Goal: Information Seeking & Learning: Find specific page/section

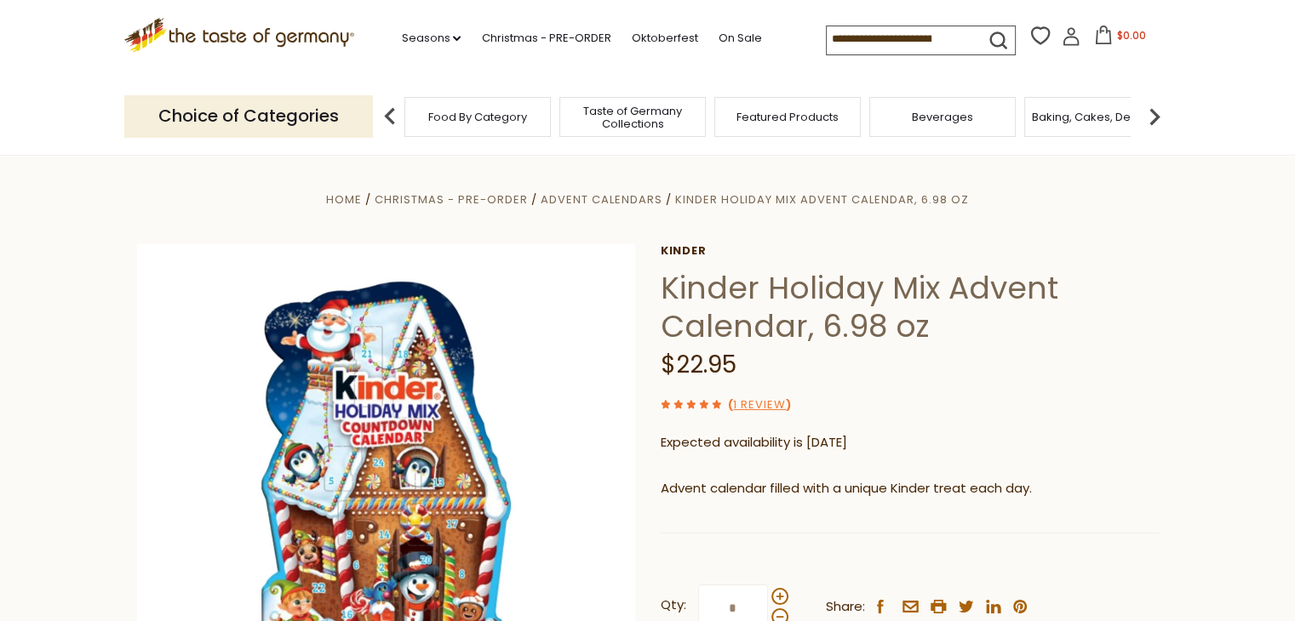
click at [293, 40] on icon at bounding box center [238, 32] width 231 height 29
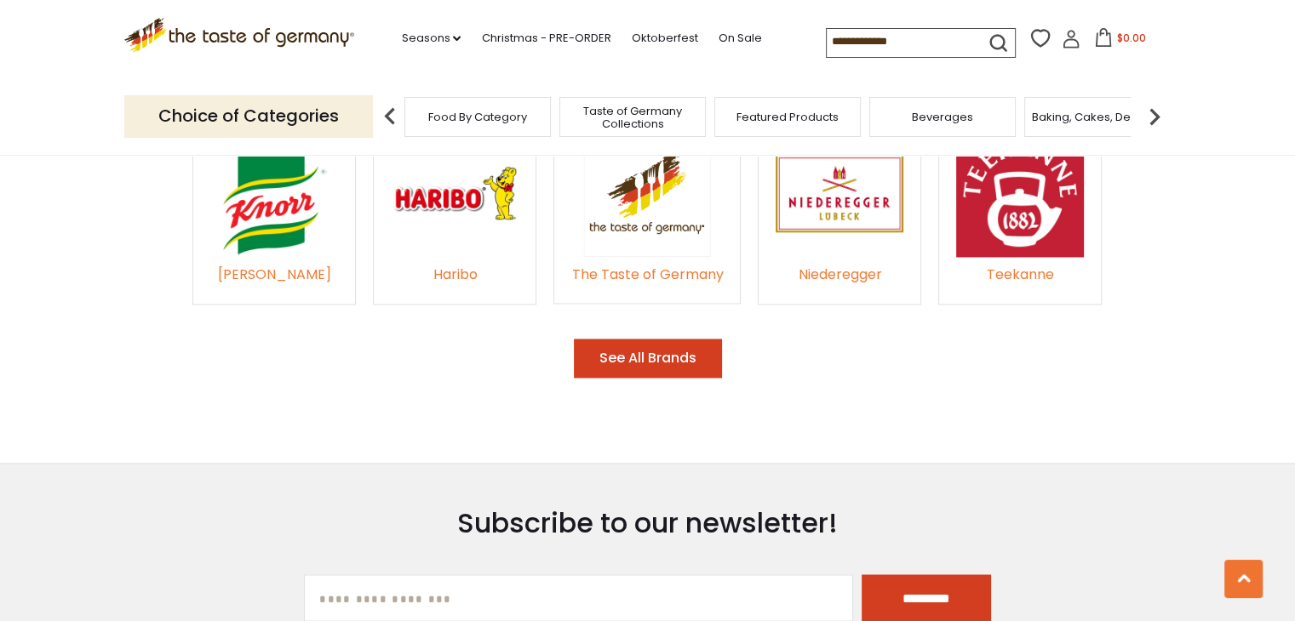
scroll to position [2639, 0]
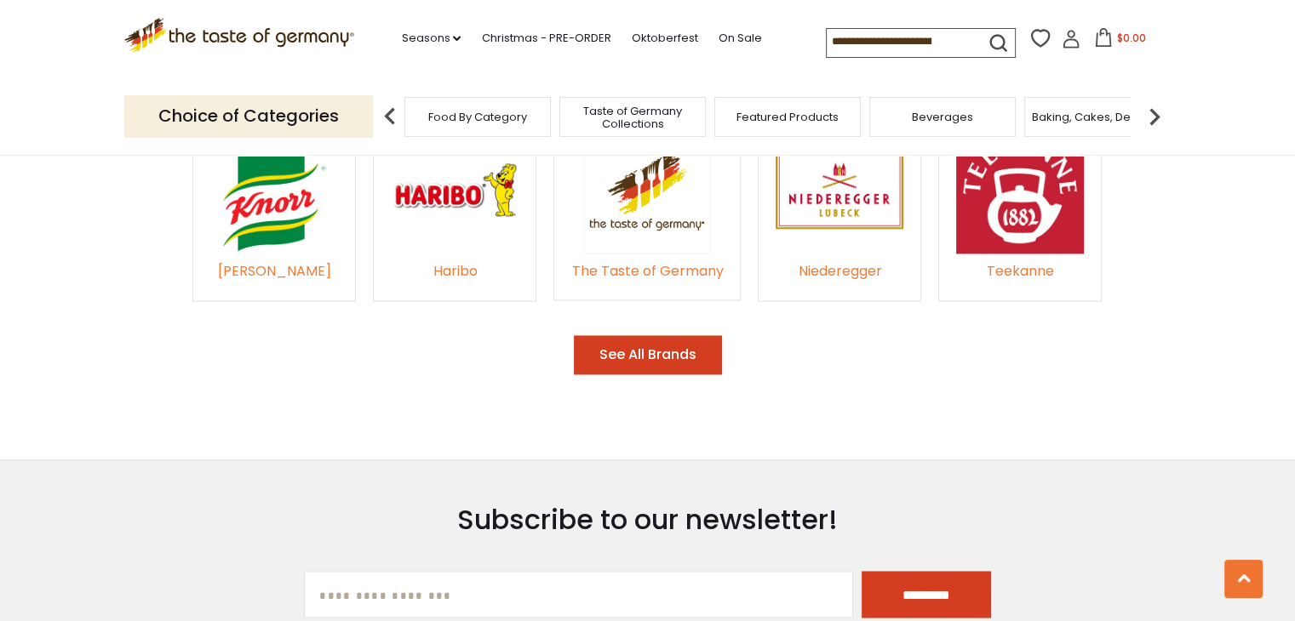
click at [648, 335] on button "See All Brands" at bounding box center [648, 355] width 148 height 40
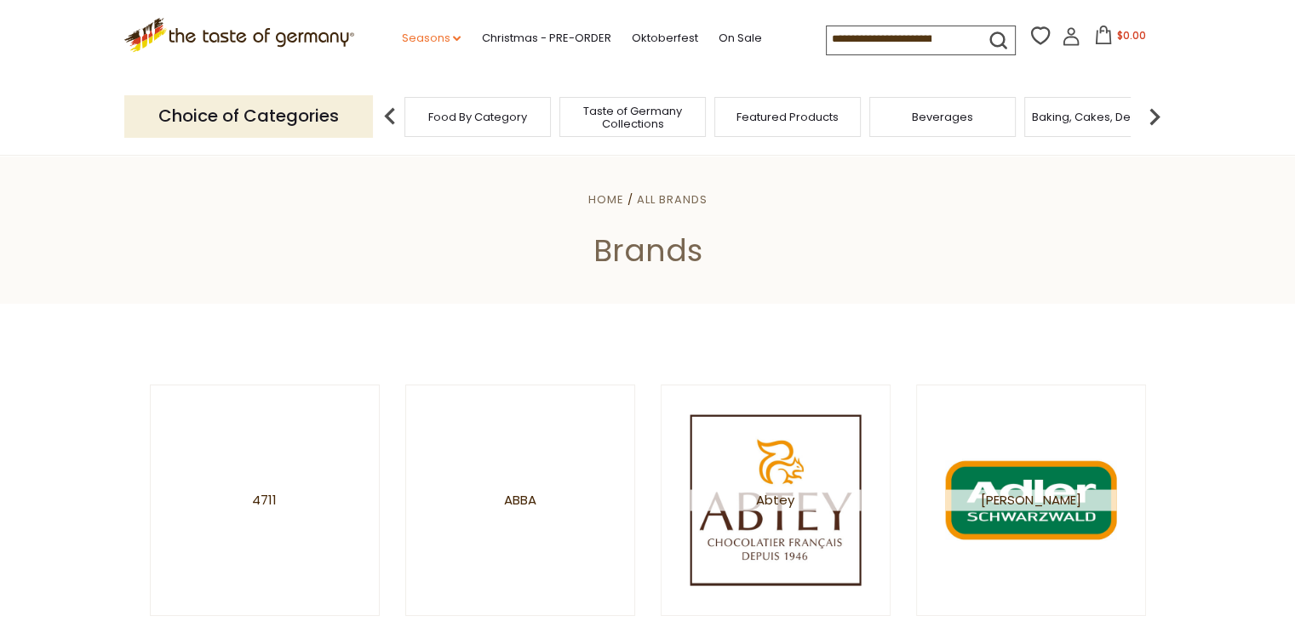
click at [453, 38] on icon "dropdown_arrow" at bounding box center [457, 39] width 8 height 6
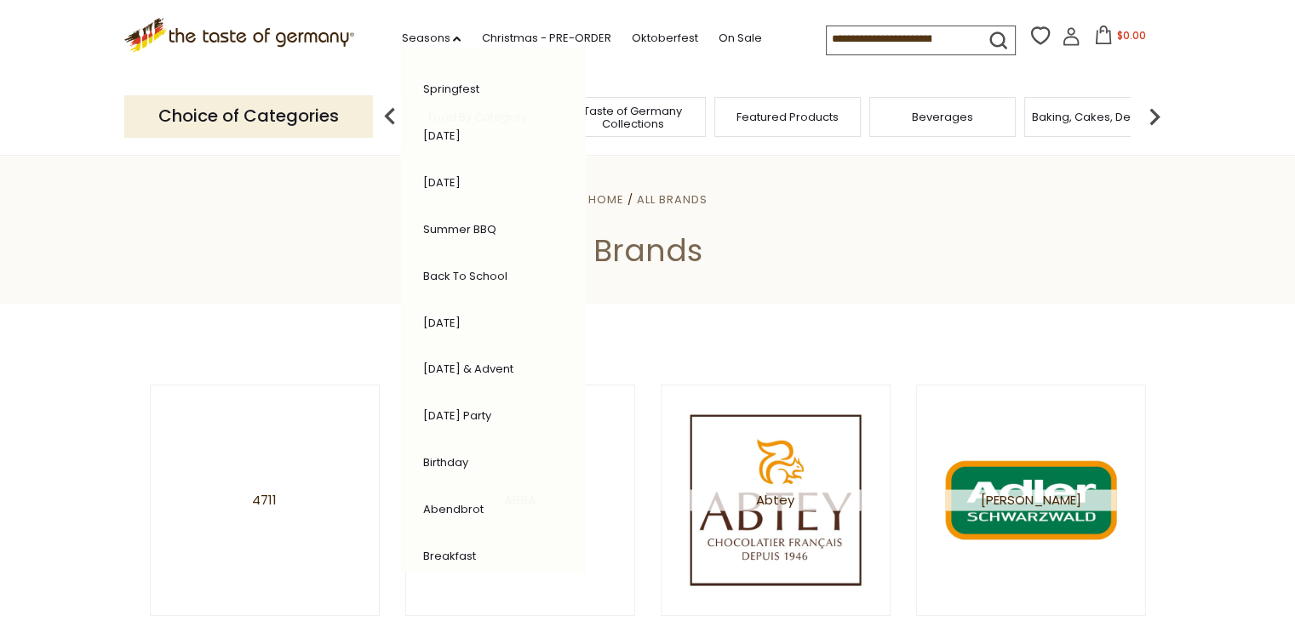
scroll to position [339, 0]
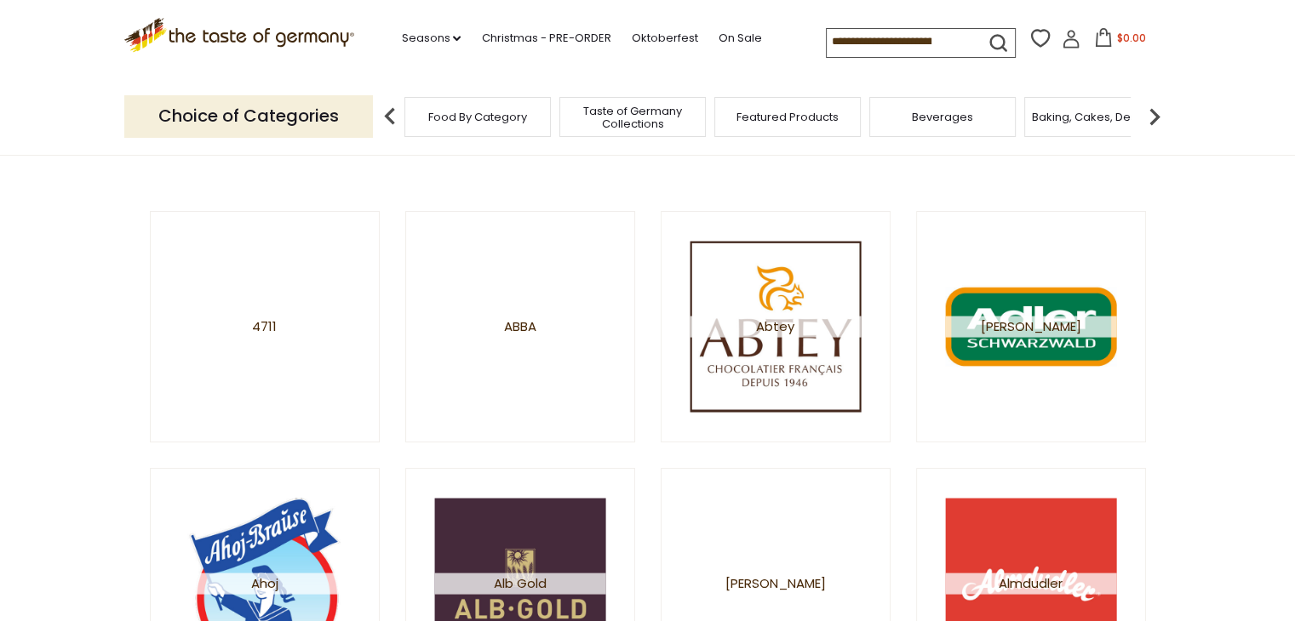
scroll to position [170, 0]
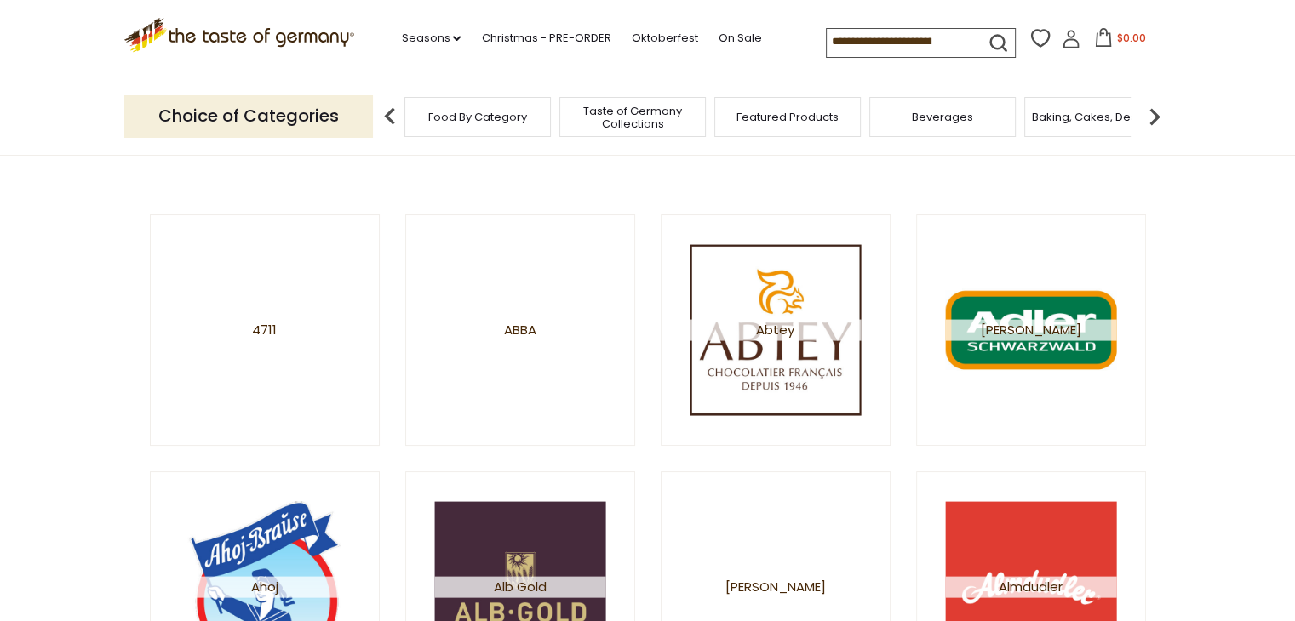
click at [882, 38] on input at bounding box center [899, 41] width 144 height 24
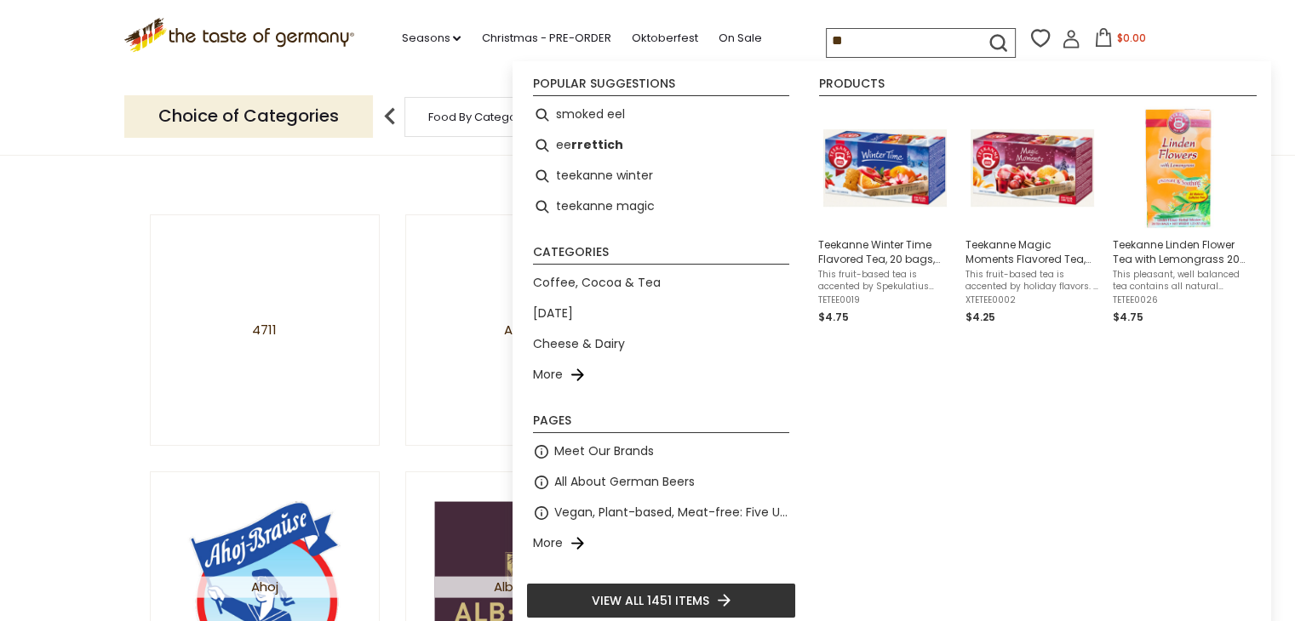
type input "*"
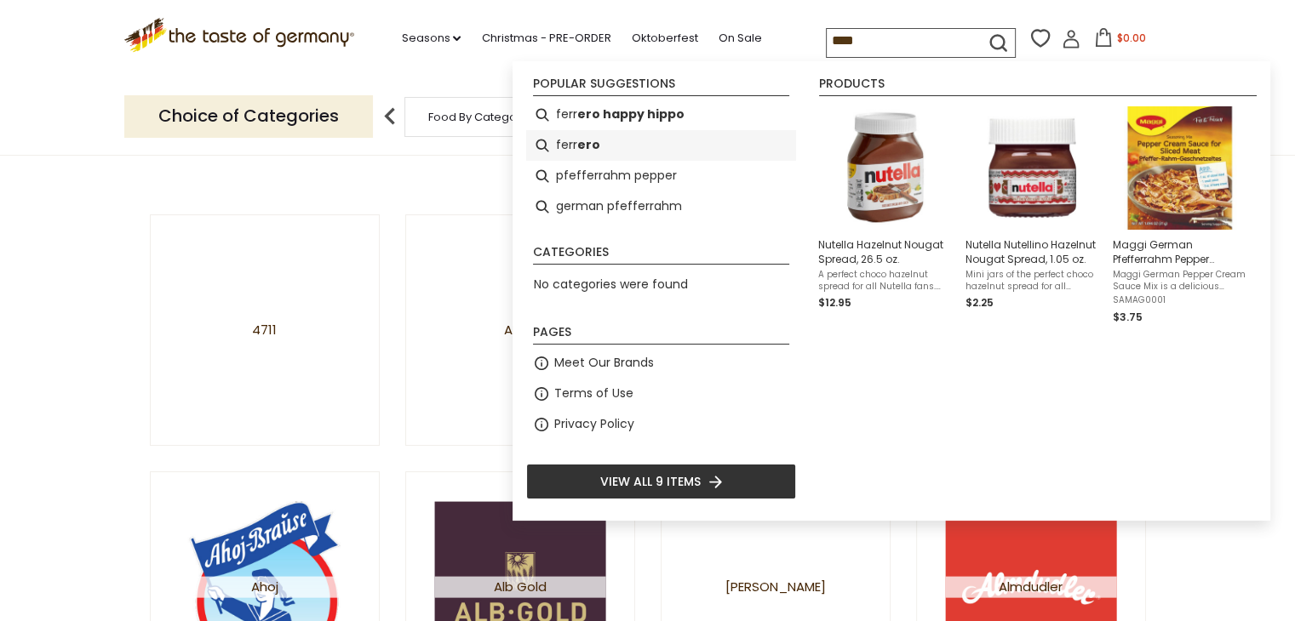
click at [581, 146] on b "ero" at bounding box center [588, 145] width 23 height 20
type input "*******"
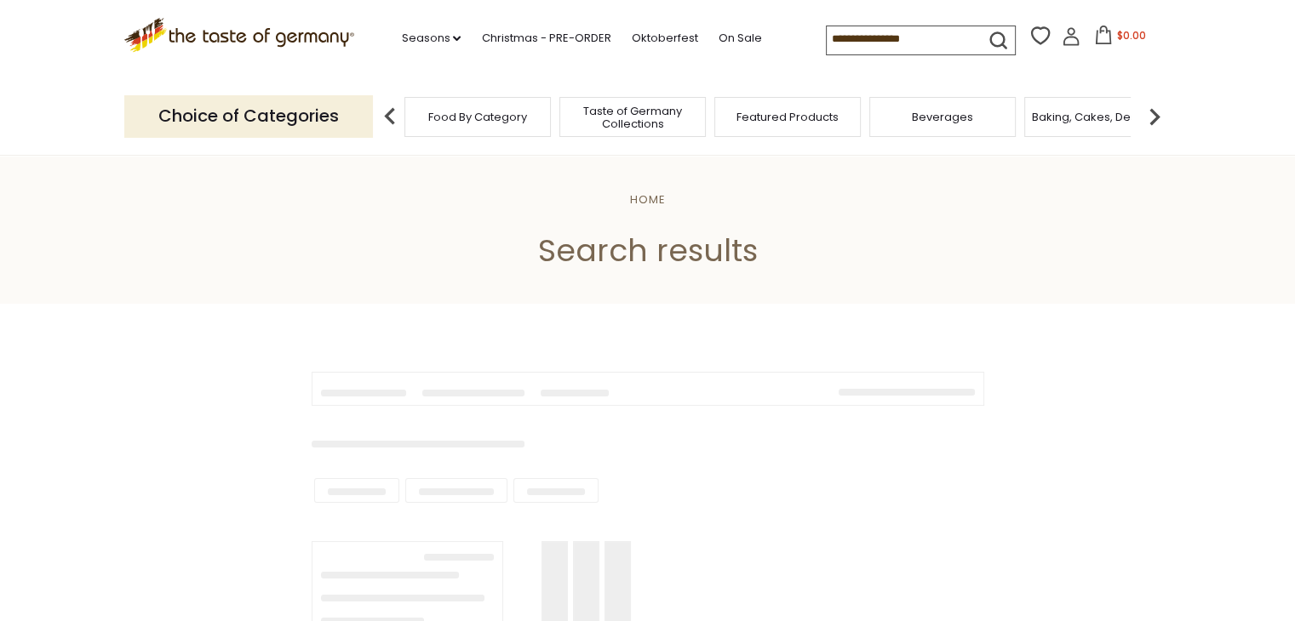
type input "*******"
